Goal: Check status

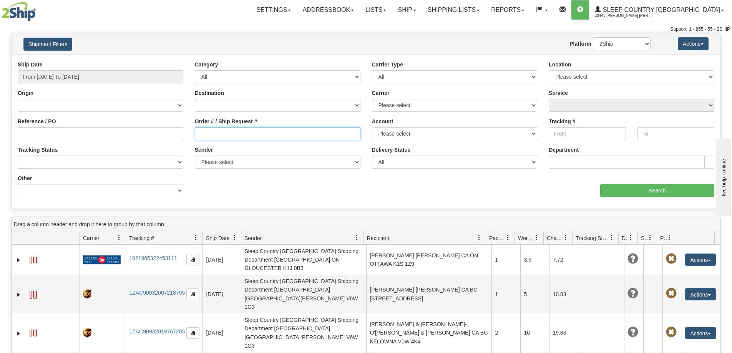
click at [242, 132] on input "Order # / Ship Request #" at bounding box center [278, 133] width 166 height 13
paste input "9000I061552"
type input "9000I061552"
click at [93, 77] on input "From [DATE] To [DATE]" at bounding box center [101, 76] width 166 height 13
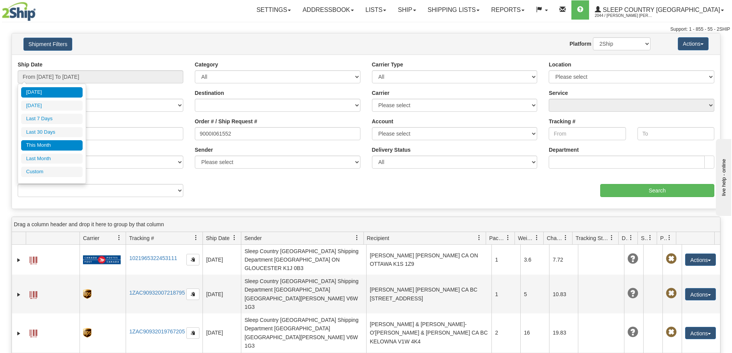
click at [56, 143] on li "This Month" at bounding box center [52, 145] width 62 height 10
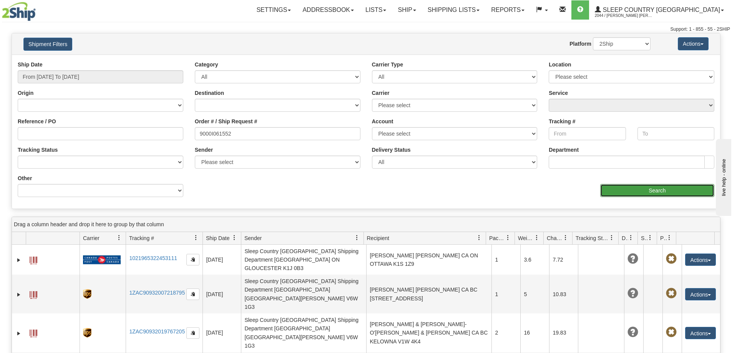
click at [642, 197] on input "Search" at bounding box center [657, 190] width 114 height 13
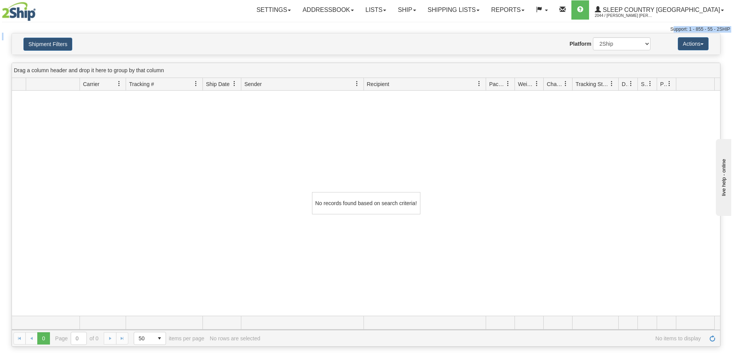
click at [55, 33] on div "Toggle navigation Settings Shipping Preferences Fields Preferences New Recipien…" at bounding box center [366, 176] width 732 height 353
click at [51, 40] on button "Shipment Filters" at bounding box center [47, 44] width 49 height 13
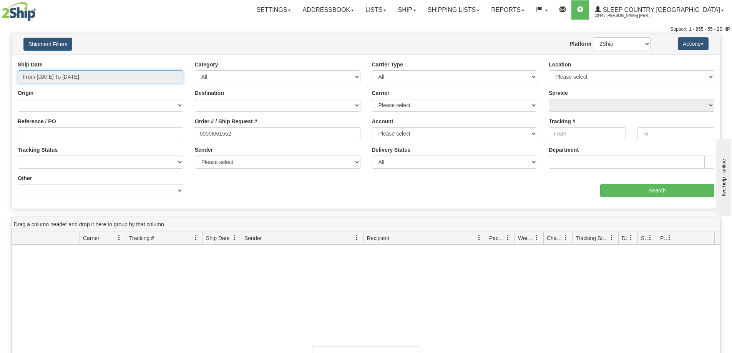
click at [68, 80] on input "From [DATE] To [DATE]" at bounding box center [101, 76] width 166 height 13
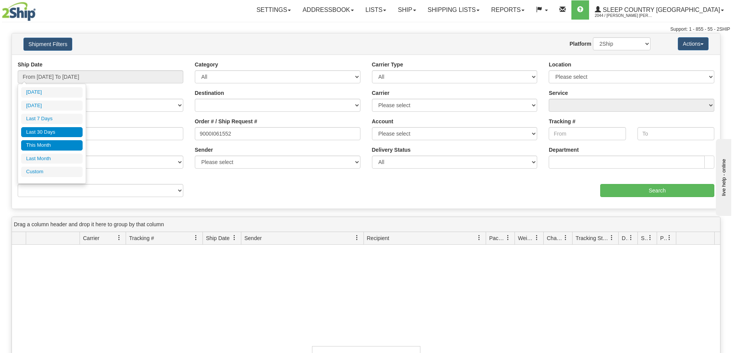
click at [50, 130] on li "Last 30 Days" at bounding box center [52, 132] width 62 height 10
type input "From [DATE] To [DATE]"
